Goal: Task Accomplishment & Management: Manage account settings

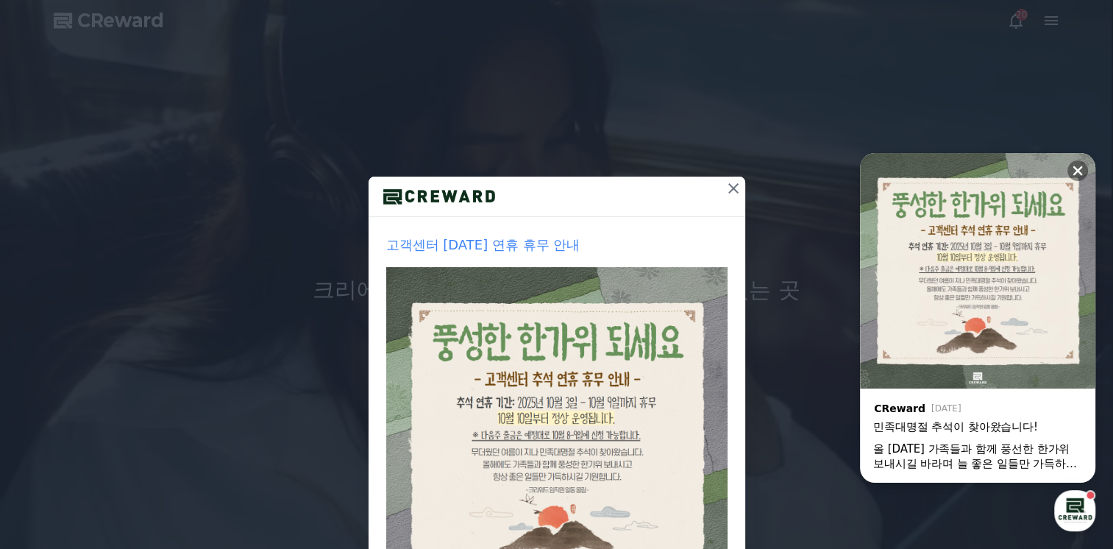
click at [728, 186] on icon at bounding box center [733, 188] width 10 height 10
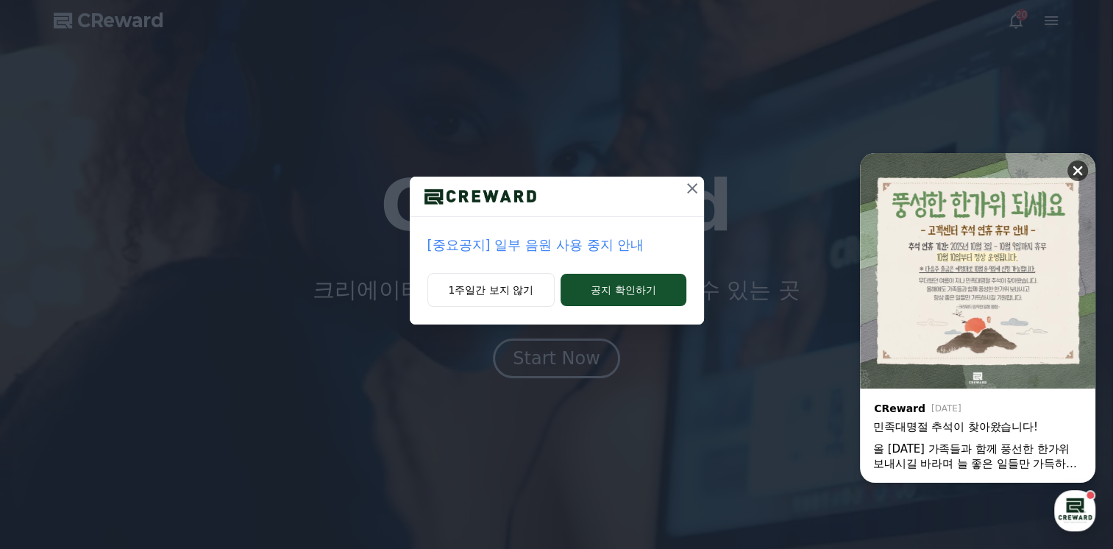
click at [1077, 175] on icon at bounding box center [1077, 170] width 15 height 15
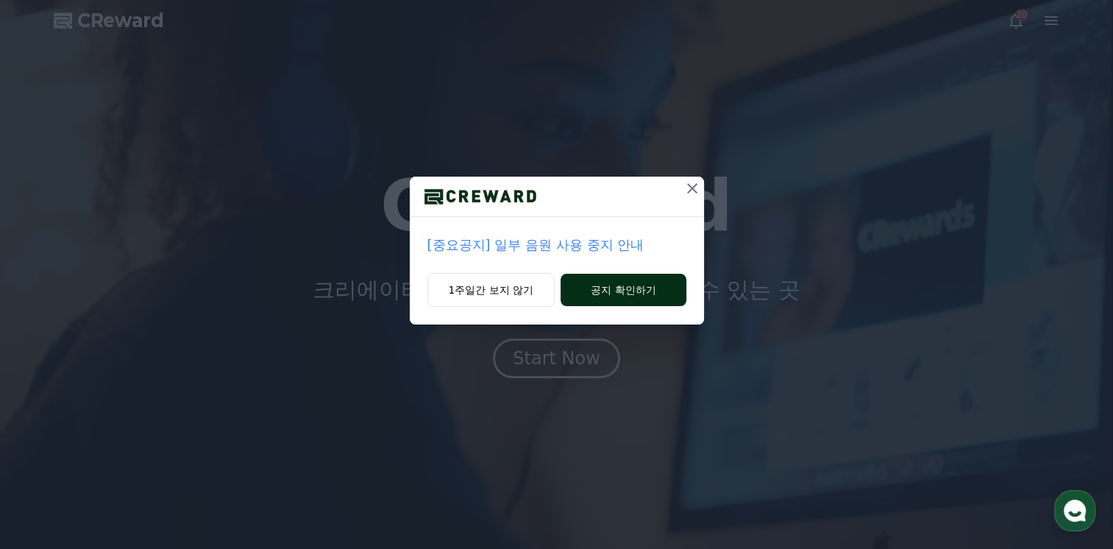
click at [605, 293] on button "공지 확인하기" at bounding box center [622, 290] width 125 height 32
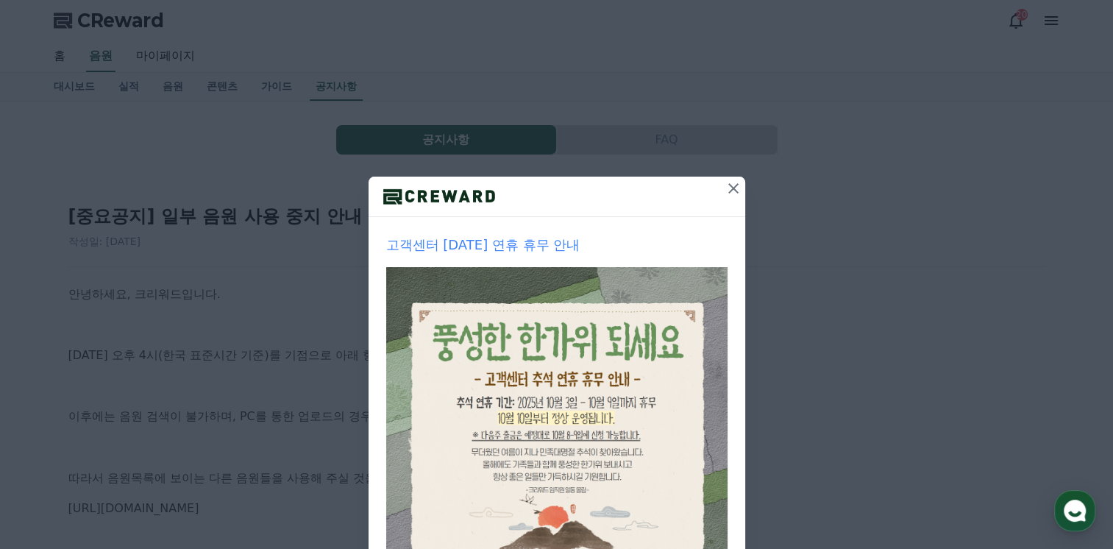
click at [724, 190] on icon at bounding box center [733, 188] width 18 height 18
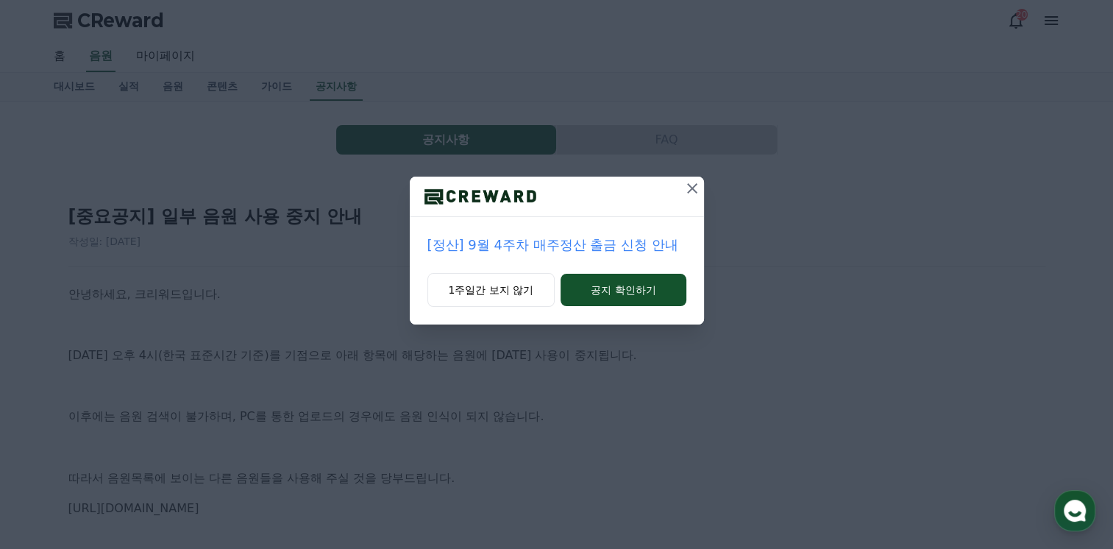
click at [691, 190] on icon at bounding box center [692, 188] width 18 height 18
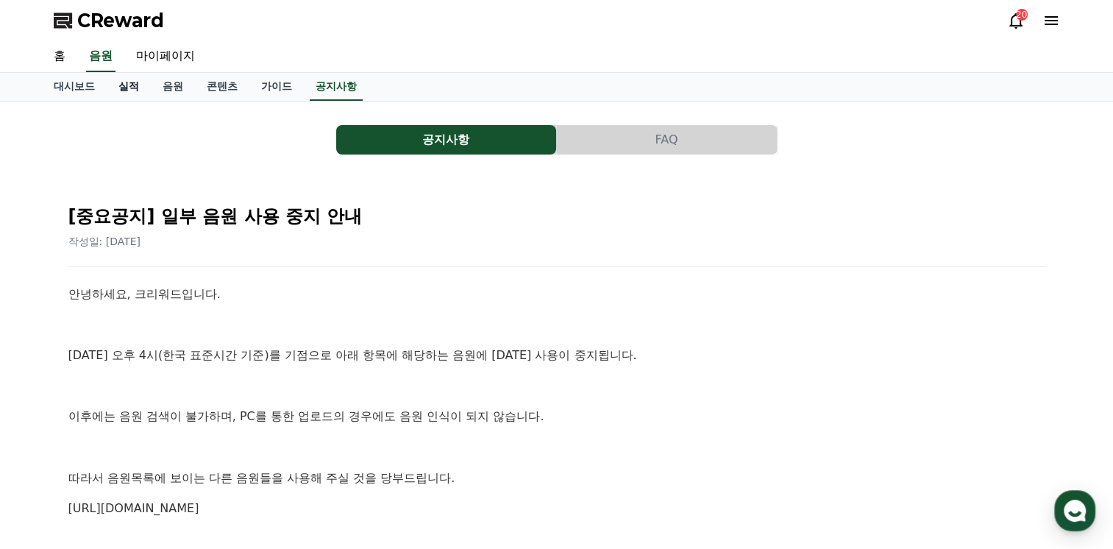
click at [129, 90] on link "실적" at bounding box center [129, 87] width 44 height 28
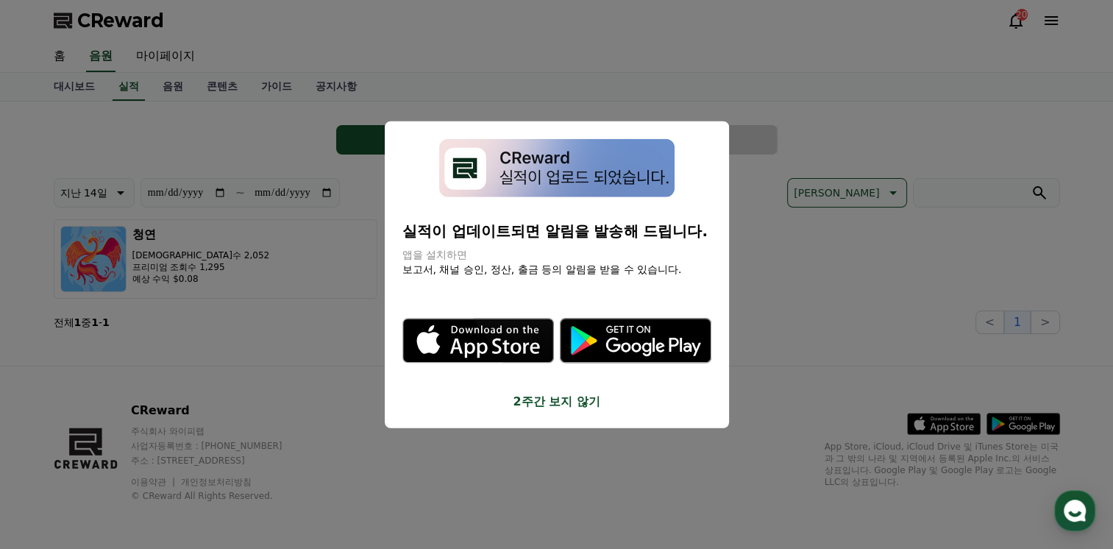
click at [564, 392] on button "2주간 보지 않기" at bounding box center [556, 401] width 309 height 18
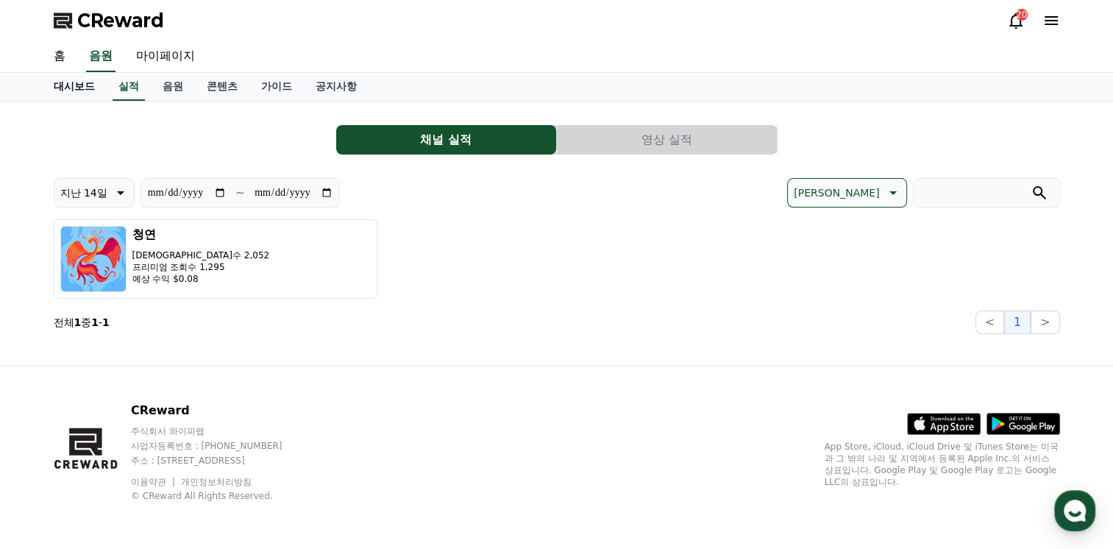
click at [78, 88] on link "대시보드" at bounding box center [74, 87] width 65 height 28
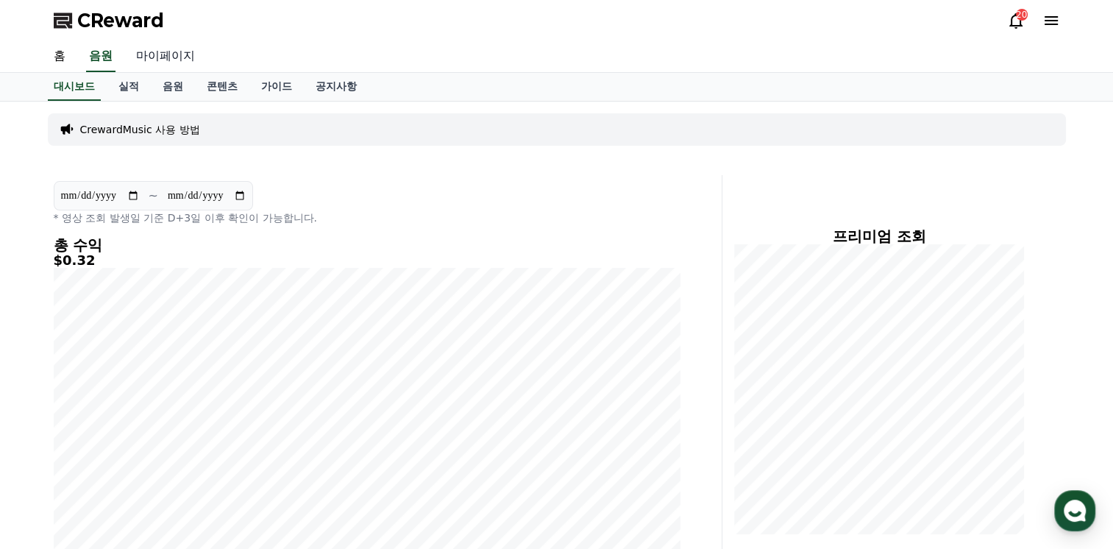
click at [166, 57] on link "마이페이지" at bounding box center [165, 56] width 82 height 31
select select "**********"
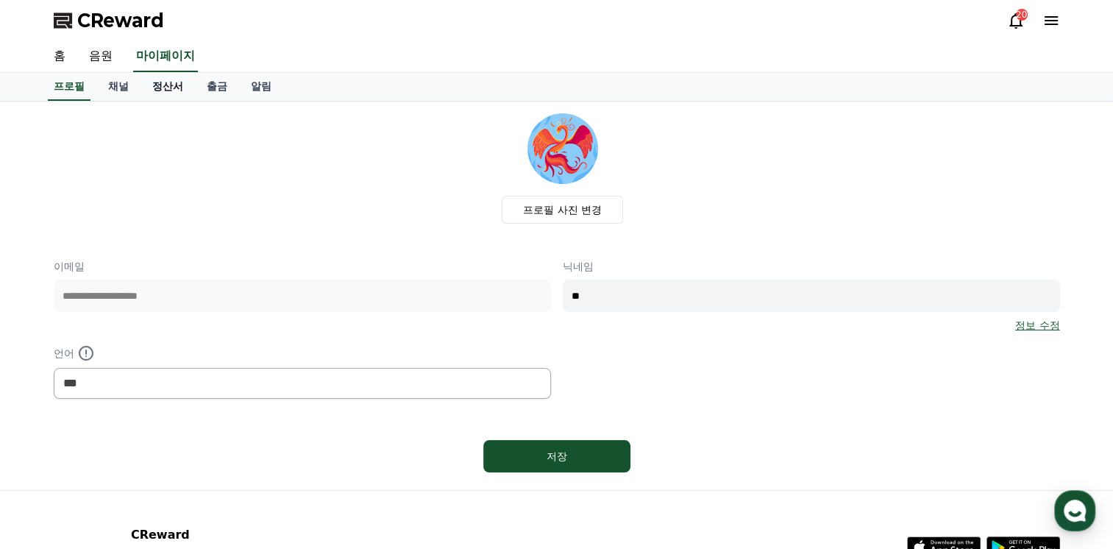
click at [171, 87] on link "정산서" at bounding box center [167, 87] width 54 height 28
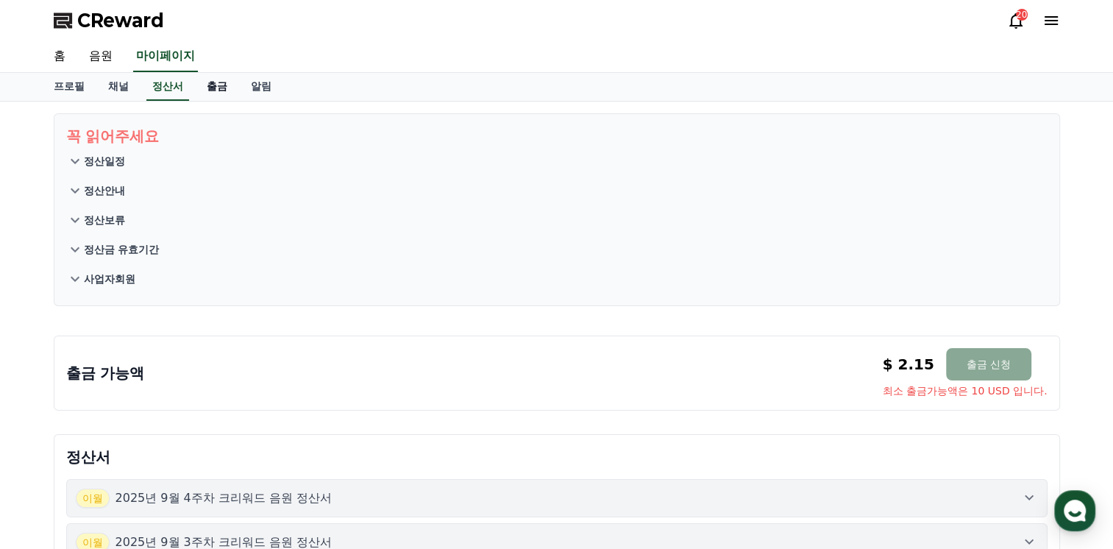
click at [216, 86] on link "출금" at bounding box center [217, 87] width 44 height 28
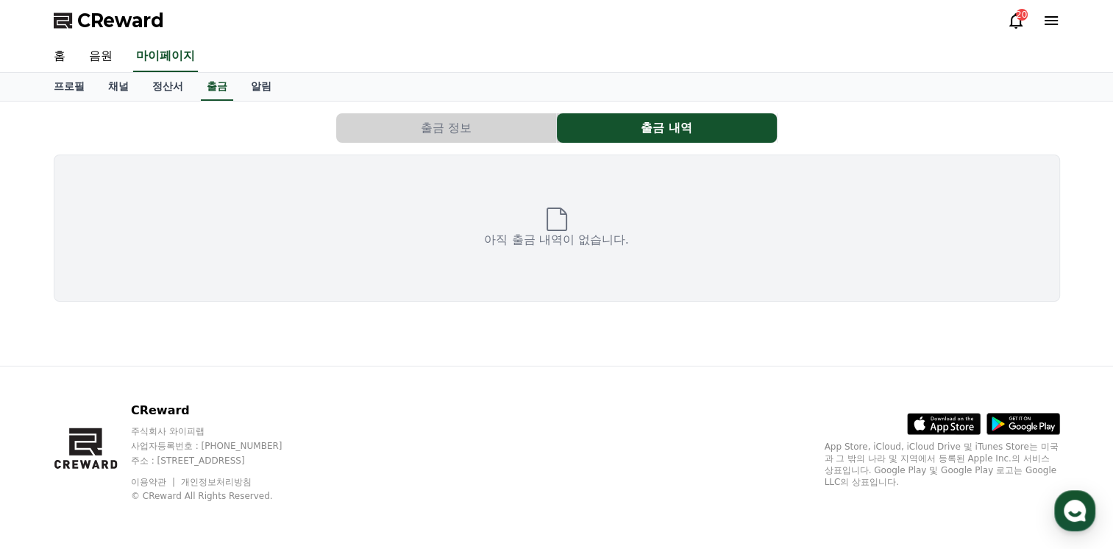
click at [446, 125] on button "출금 정보" at bounding box center [446, 127] width 220 height 29
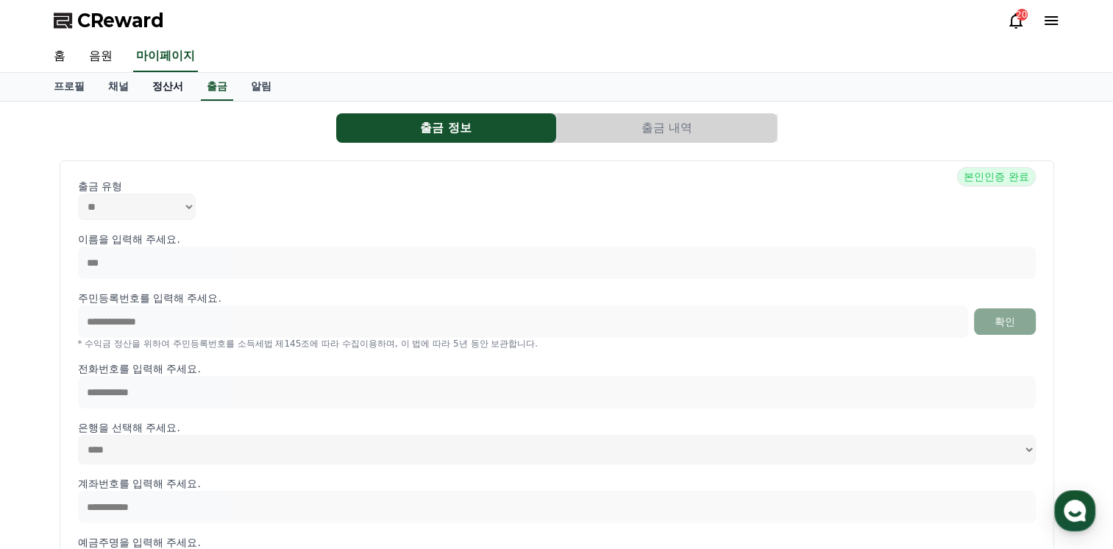
click at [177, 82] on link "정산서" at bounding box center [167, 87] width 54 height 28
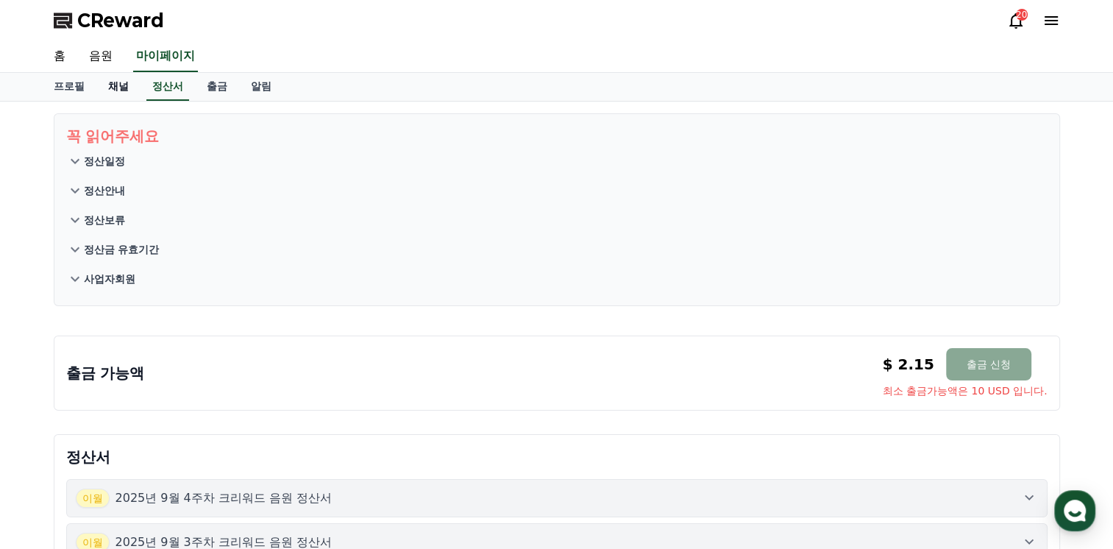
click at [118, 85] on link "채널" at bounding box center [118, 87] width 44 height 28
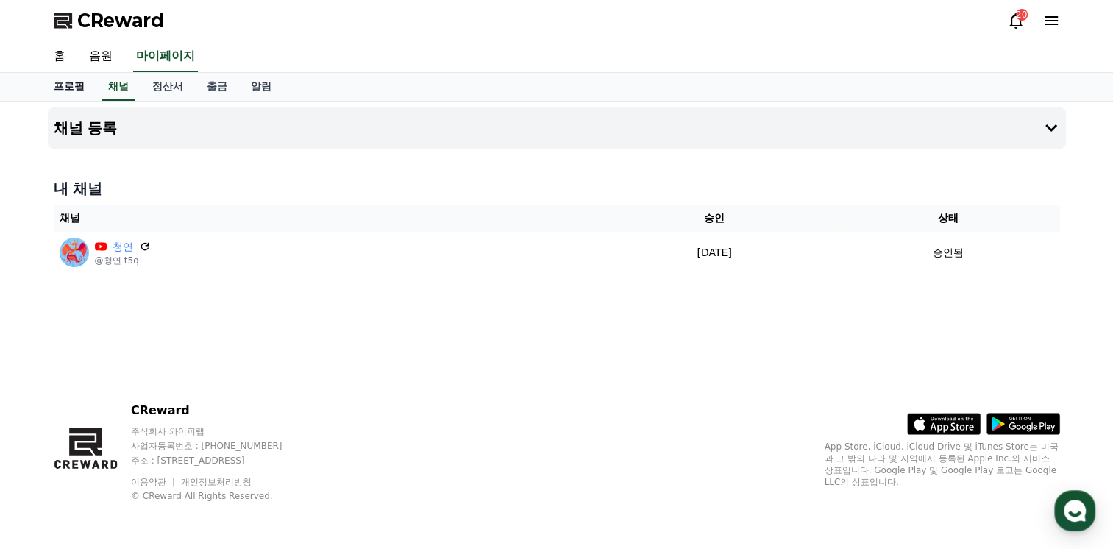
click at [91, 87] on link "프로필" at bounding box center [69, 87] width 54 height 28
select select "**********"
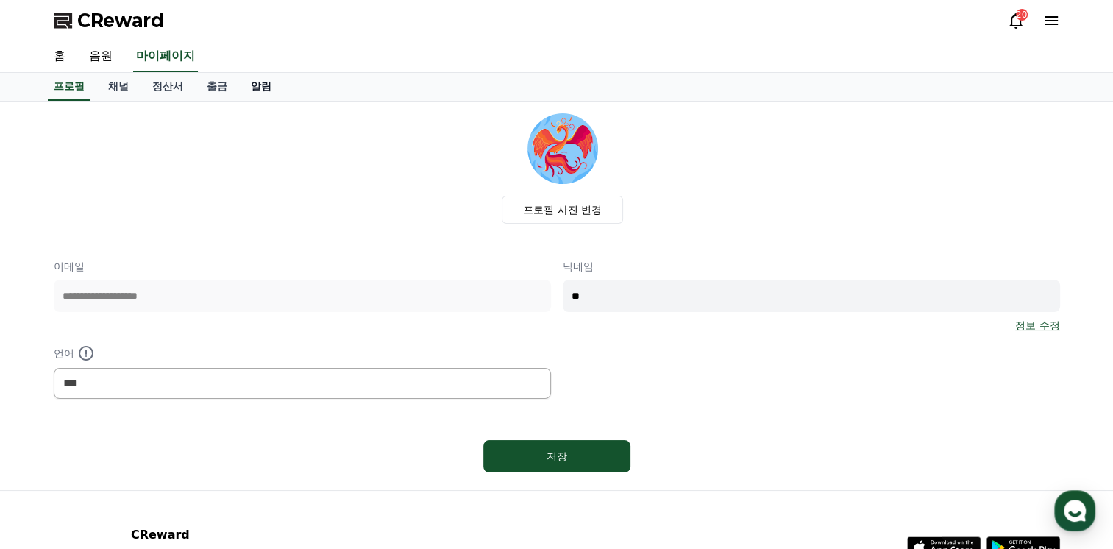
click at [264, 85] on link "알림" at bounding box center [261, 87] width 44 height 28
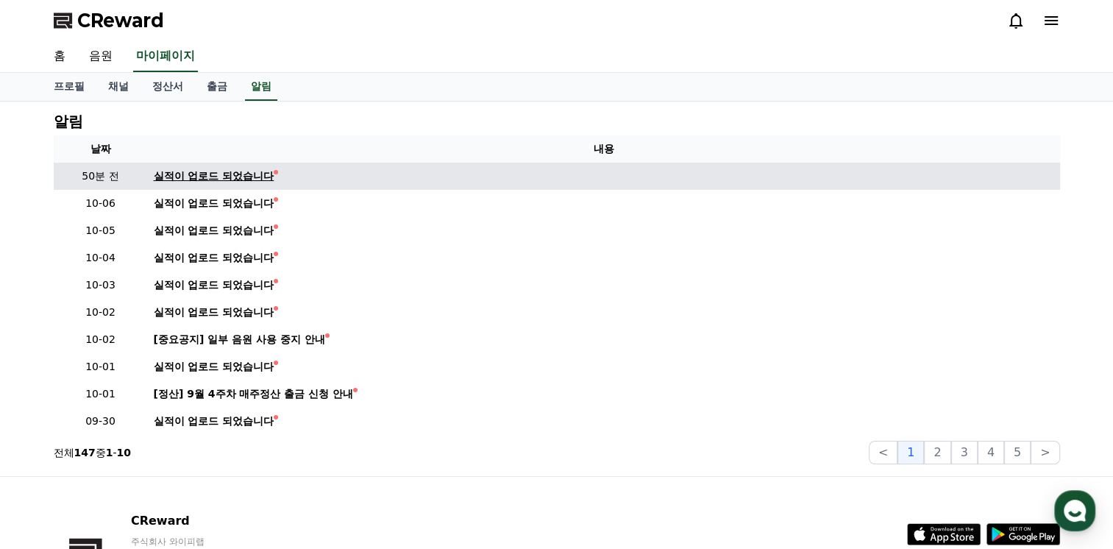
click at [205, 176] on div "실적이 업로드 되었습니다" at bounding box center [214, 175] width 121 height 15
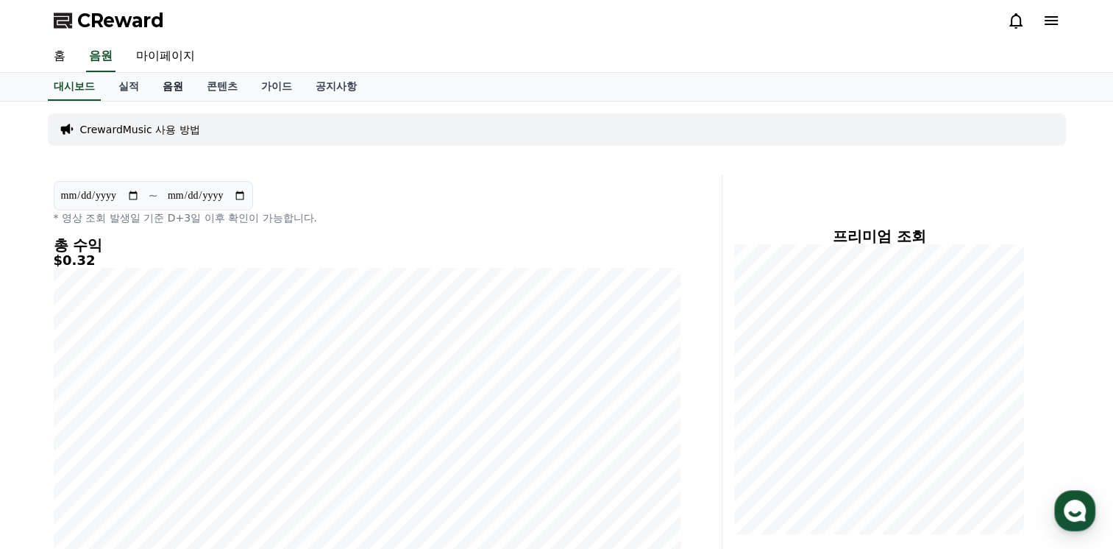
click at [174, 85] on link "음원" at bounding box center [173, 87] width 44 height 28
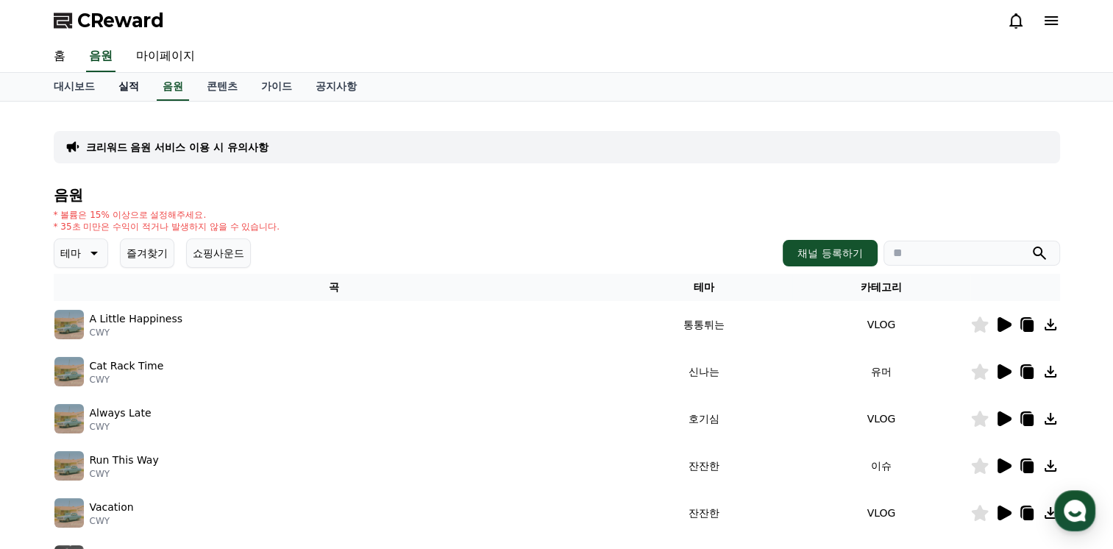
click at [132, 86] on link "실적" at bounding box center [129, 87] width 44 height 28
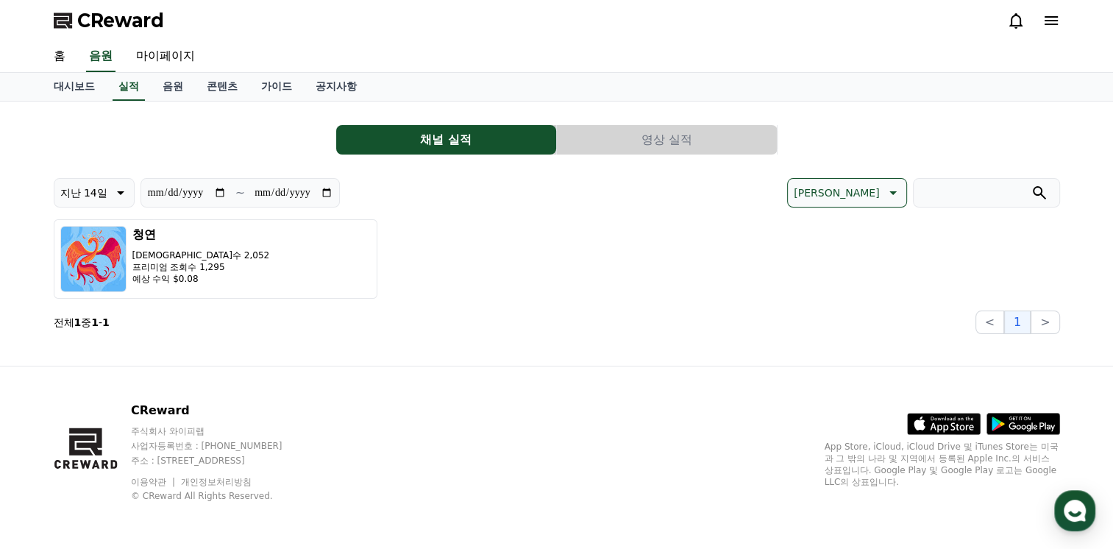
click at [220, 190] on input "**********" at bounding box center [186, 193] width 79 height 16
click at [65, 54] on link "홈" at bounding box center [59, 56] width 35 height 31
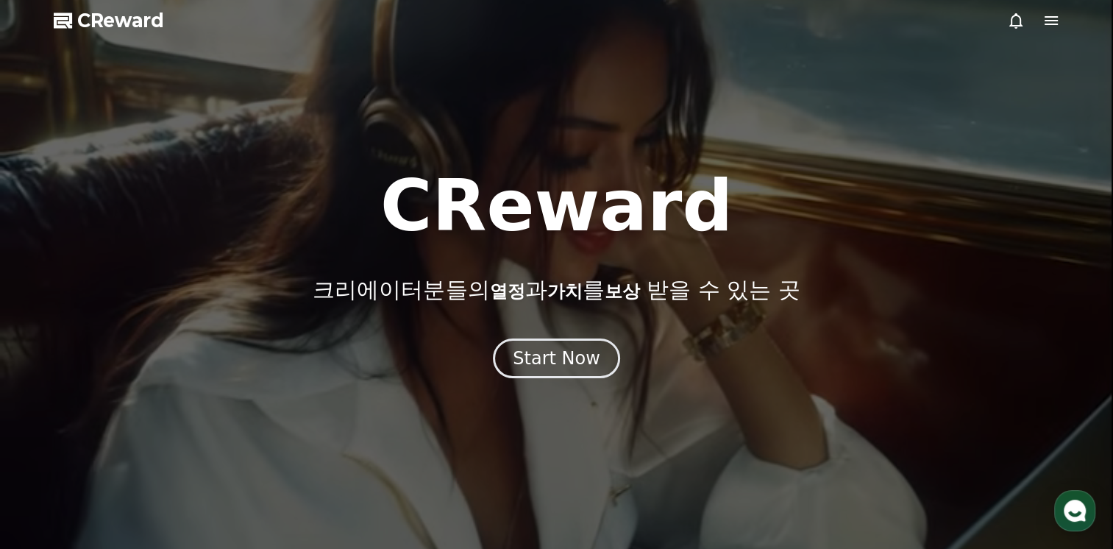
click at [1053, 18] on icon at bounding box center [1051, 21] width 18 height 18
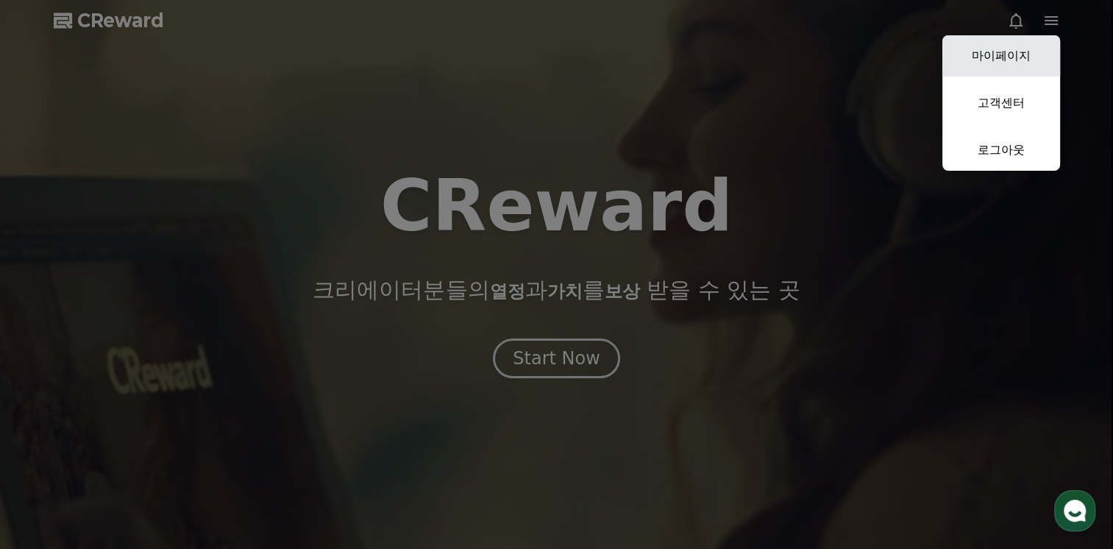
click at [1003, 52] on link "마이페이지" at bounding box center [1001, 55] width 118 height 41
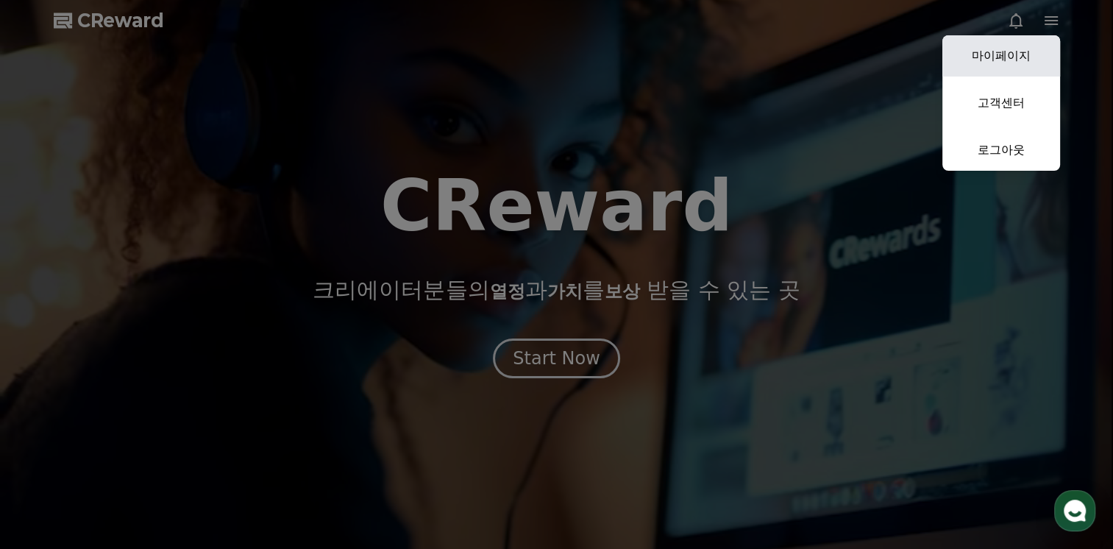
select select "**********"
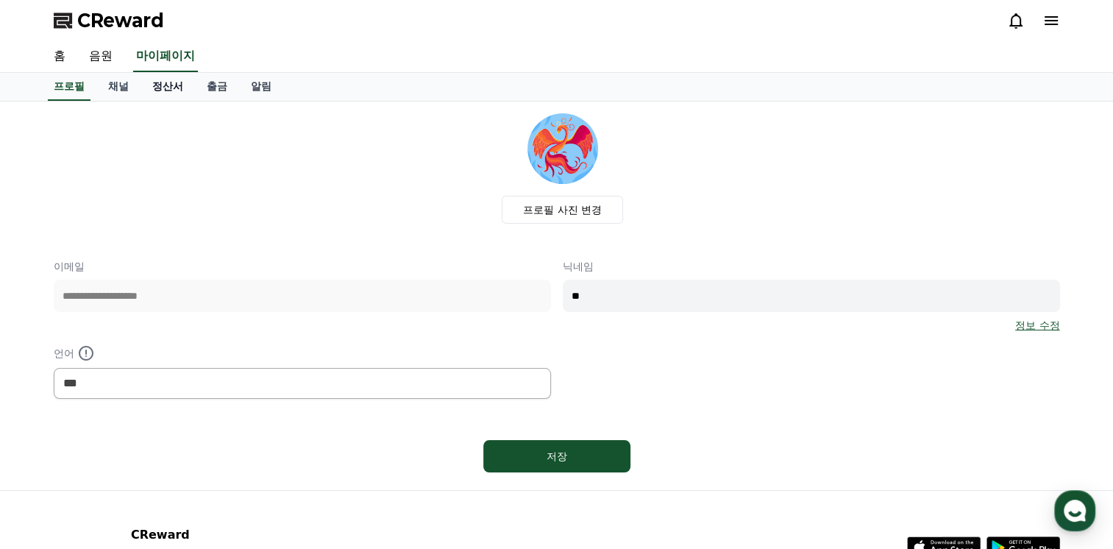
click at [159, 87] on link "정산서" at bounding box center [167, 87] width 54 height 28
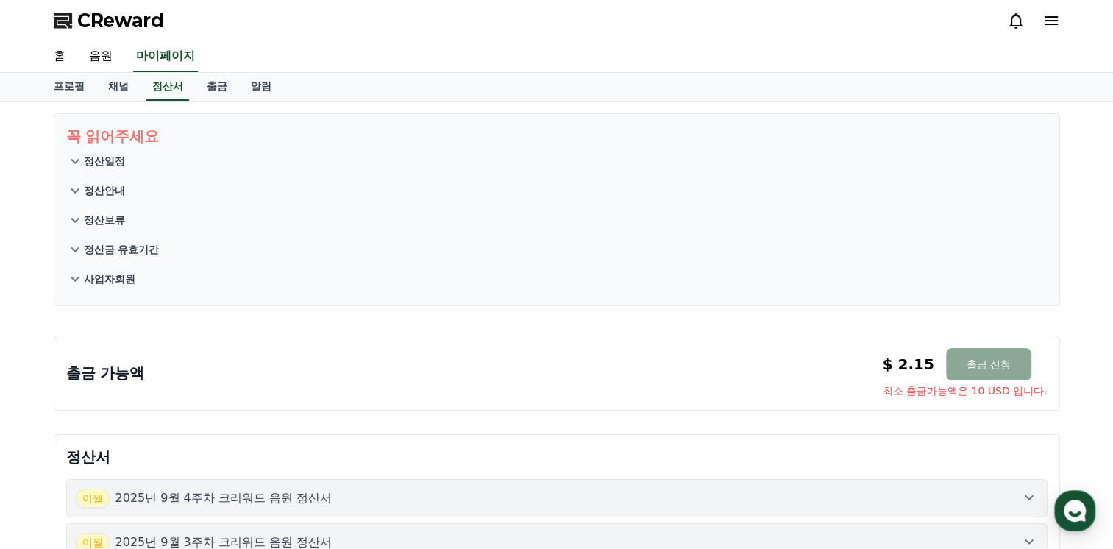
click at [105, 157] on p "정산일정" at bounding box center [104, 161] width 41 height 15
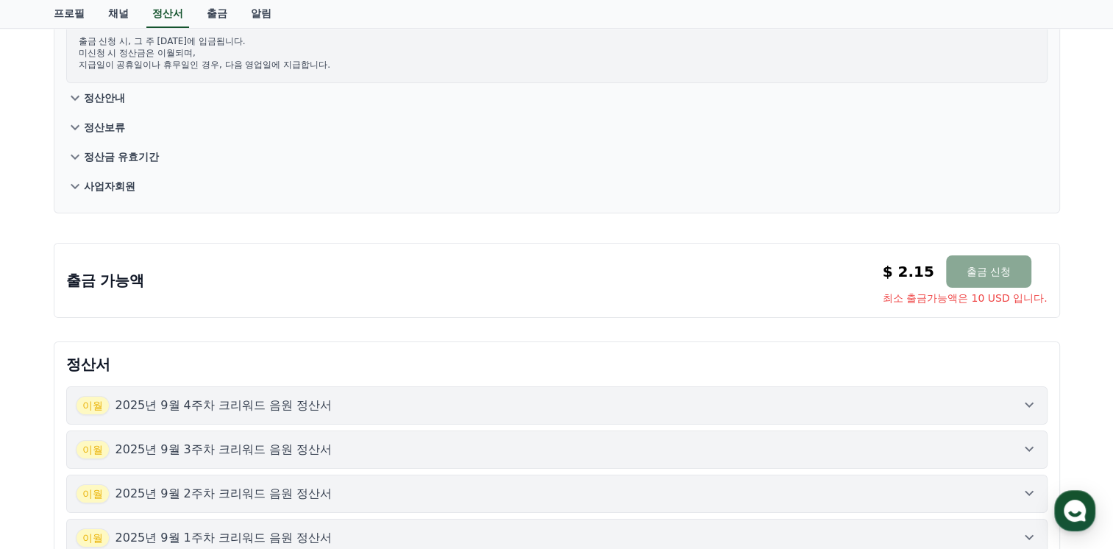
scroll to position [221, 0]
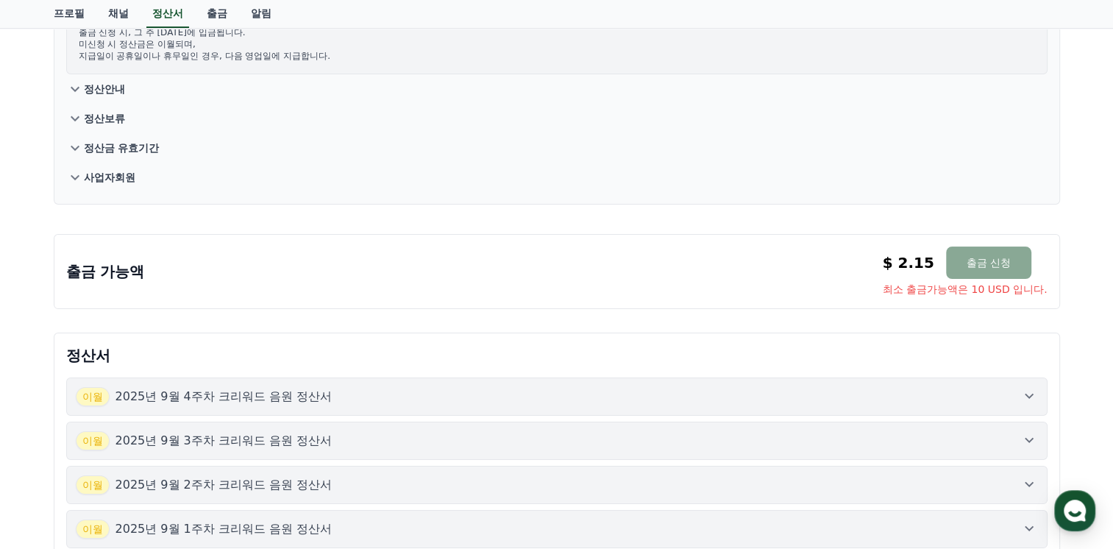
click at [568, 246] on div "출금 가능액 $ 2.15 출금 신청 최소 출금가능액은 10 USD 입니다. $ 2.15 출금 신청 최소 출금가능액은 10 USD 입니다." at bounding box center [556, 271] width 981 height 50
click at [995, 267] on button "출금 신청" at bounding box center [988, 262] width 85 height 32
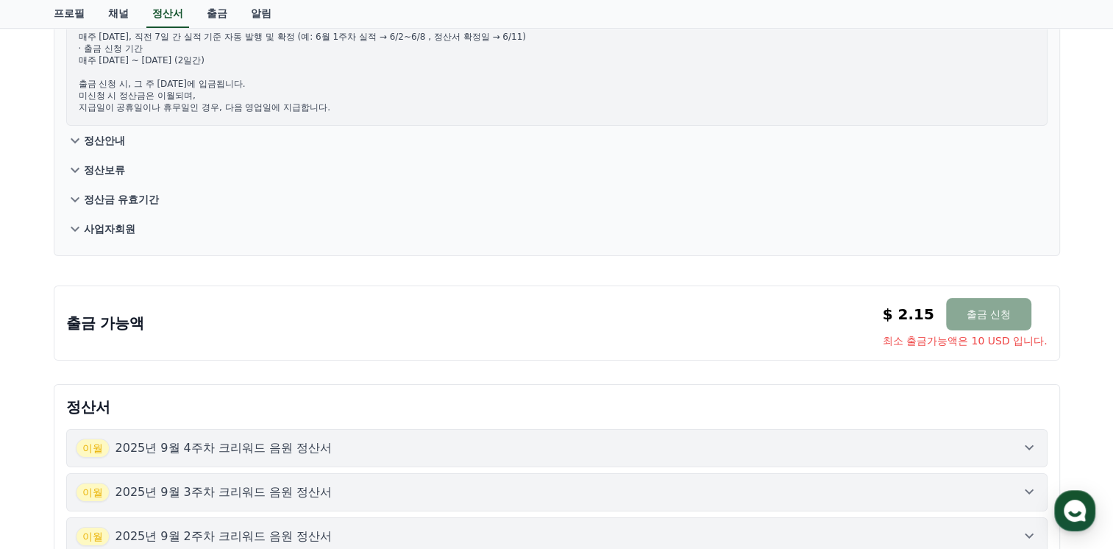
scroll to position [147, 0]
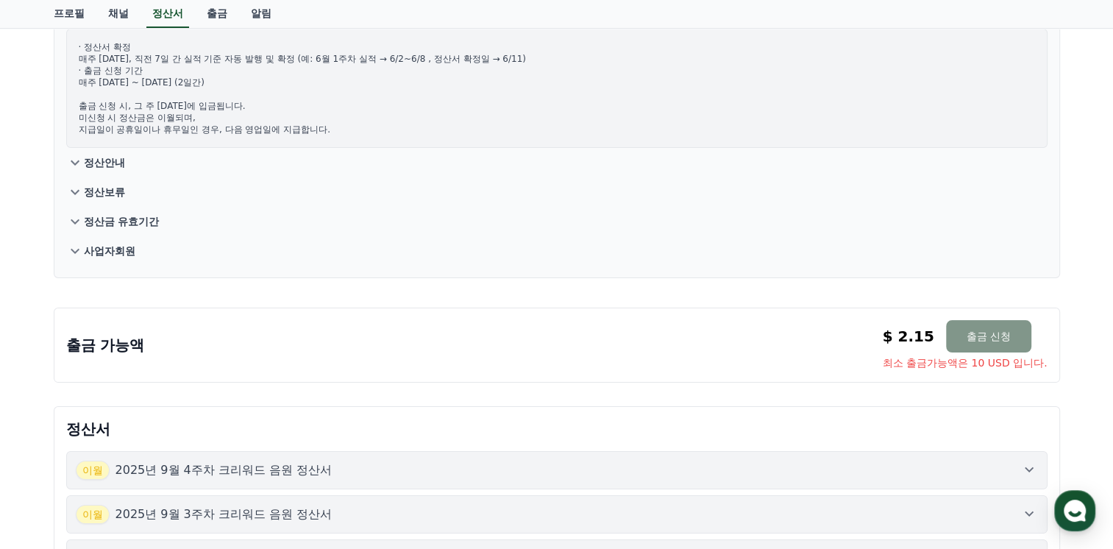
click at [980, 343] on button "출금 신청" at bounding box center [988, 336] width 85 height 32
click at [933, 363] on span "최소 출금가능액은 10 USD 입니다." at bounding box center [965, 362] width 165 height 15
click at [932, 368] on span "최소 출금가능액은 10 USD 입니다." at bounding box center [965, 362] width 165 height 15
drag, startPoint x: 886, startPoint y: 363, endPoint x: 1061, endPoint y: 363, distance: 175.0
click at [1061, 363] on div "출금 가능액 $ 2.15 출금 신청 최소 출금가능액은 10 USD 입니다. $ 2.15 출금 신청 최소 출금가능액은 10 USD 입니다." at bounding box center [557, 342] width 1018 height 93
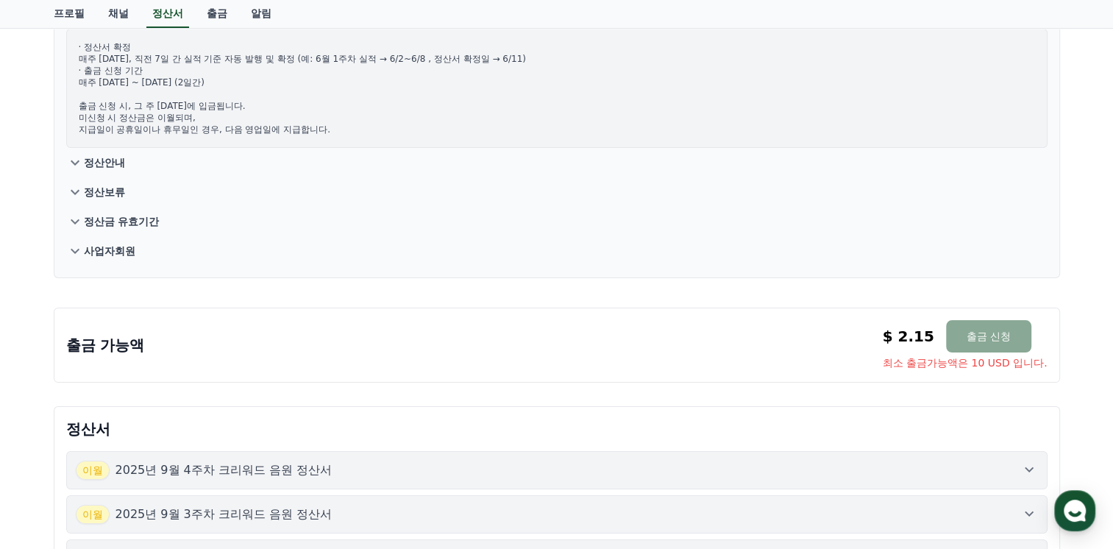
drag, startPoint x: 1061, startPoint y: 363, endPoint x: 948, endPoint y: 363, distance: 113.3
click at [948, 363] on span "최소 출금가능액은 10 USD 입니다." at bounding box center [965, 362] width 165 height 15
click at [905, 352] on div "$ 2.15 출금 신청 최소 출금가능액은 10 USD 입니다." at bounding box center [965, 345] width 165 height 50
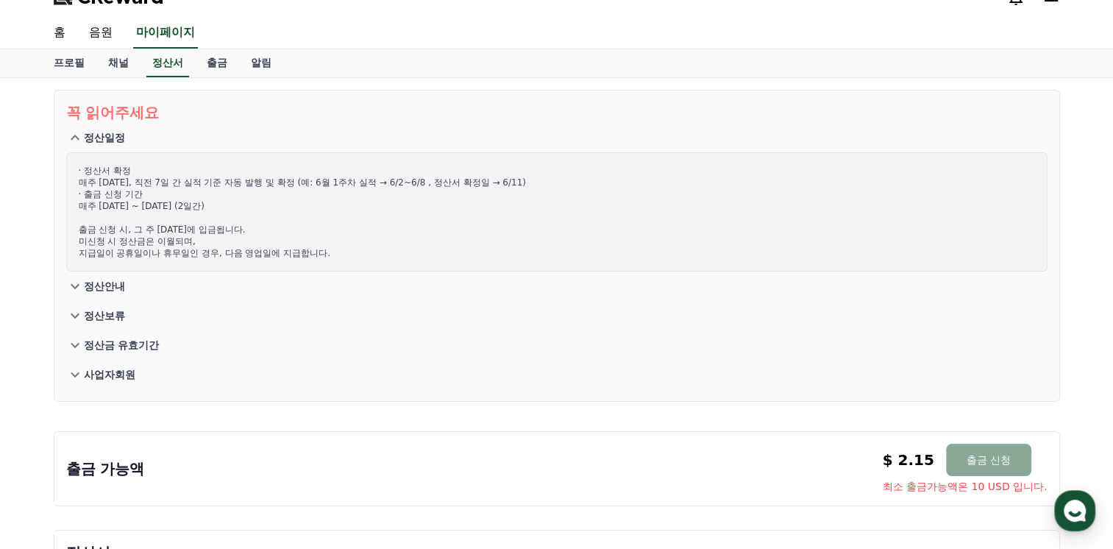
scroll to position [0, 0]
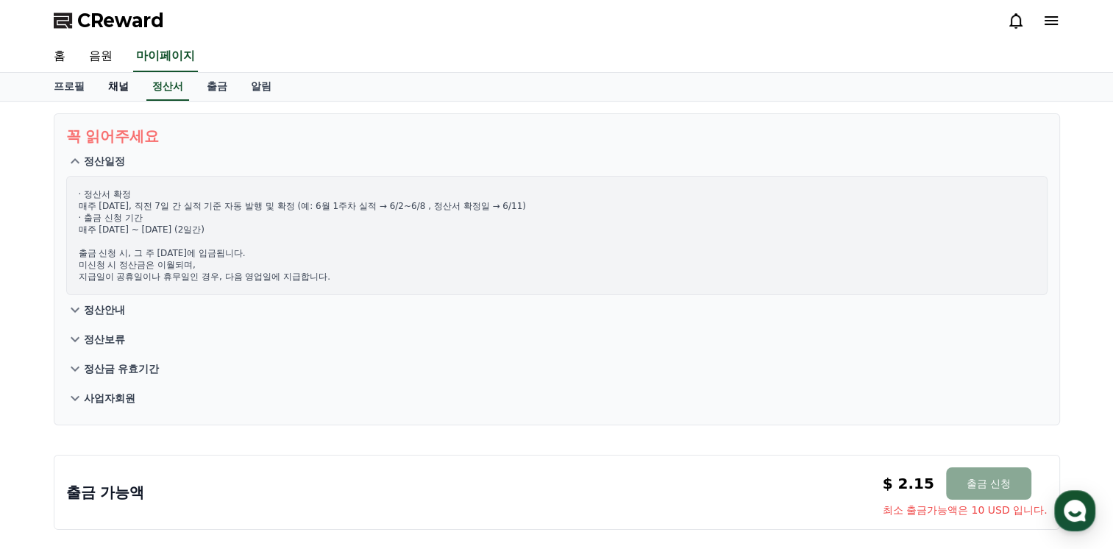
click at [113, 85] on link "채널" at bounding box center [118, 87] width 44 height 28
